Goal: Navigation & Orientation: Find specific page/section

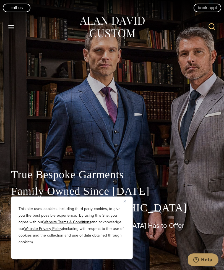
click at [13, 26] on icon "Toggle Menu" at bounding box center [11, 27] width 7 height 7
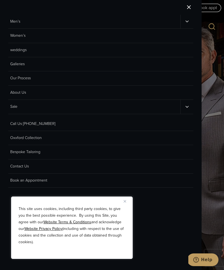
click at [32, 20] on link "Men’s" at bounding box center [94, 22] width 172 height 14
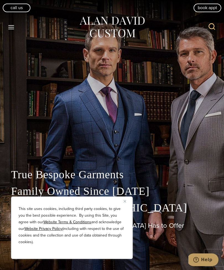
click at [126, 201] on button "Close" at bounding box center [127, 201] width 7 height 7
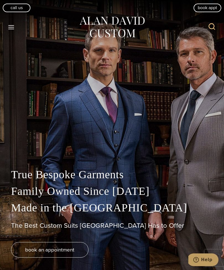
click at [10, 28] on icon "Open menu" at bounding box center [11, 27] width 6 height 4
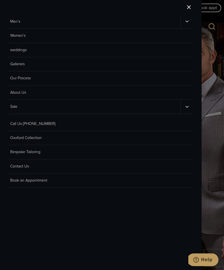
click at [12, 23] on link "Men’s" at bounding box center [94, 22] width 172 height 14
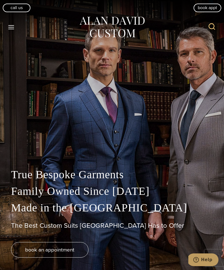
click at [11, 26] on icon "Toggle Menu" at bounding box center [11, 27] width 7 height 7
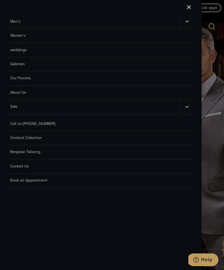
click at [184, 23] on button "Toggle child menu" at bounding box center [186, 22] width 13 height 14
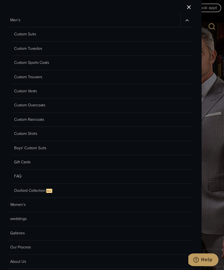
click at [20, 37] on link "Custom Suits" at bounding box center [102, 34] width 181 height 14
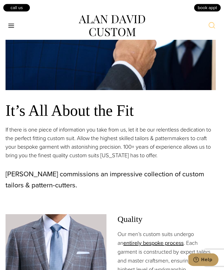
scroll to position [535, 0]
